Goal: Task Accomplishment & Management: Manage account settings

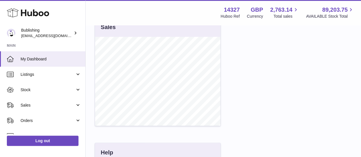
scroll to position [198, 0]
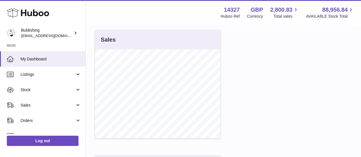
scroll to position [189, 0]
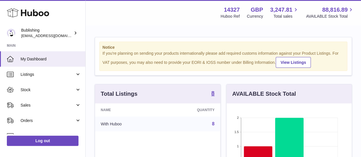
scroll to position [89, 125]
drag, startPoint x: 0, startPoint y: 0, endPoint x: 292, endPoint y: 43, distance: 295.3
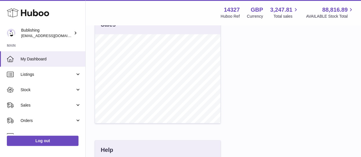
scroll to position [201, 0]
click at [89, 111] on div "Notice If you're planning on sending your products internationally please add r…" at bounding box center [224, 36] width 276 height 425
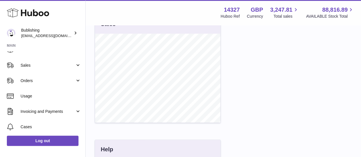
scroll to position [45, 0]
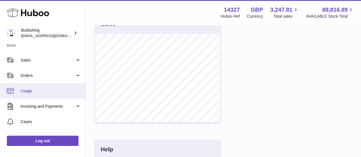
click at [44, 89] on span "Usage" at bounding box center [51, 91] width 61 height 5
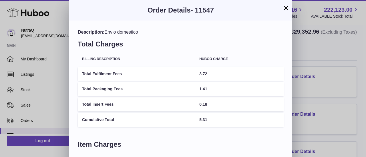
click at [284, 9] on button "×" at bounding box center [285, 8] width 7 height 7
